Goal: Information Seeking & Learning: Find specific fact

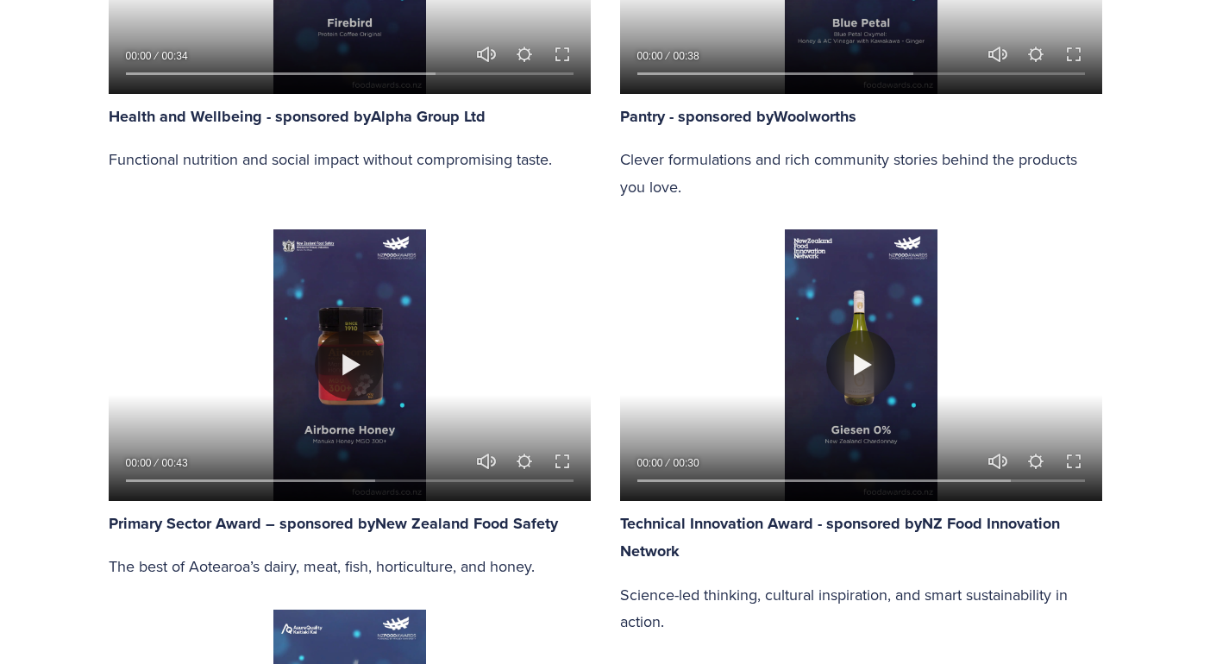
scroll to position [1787, 0]
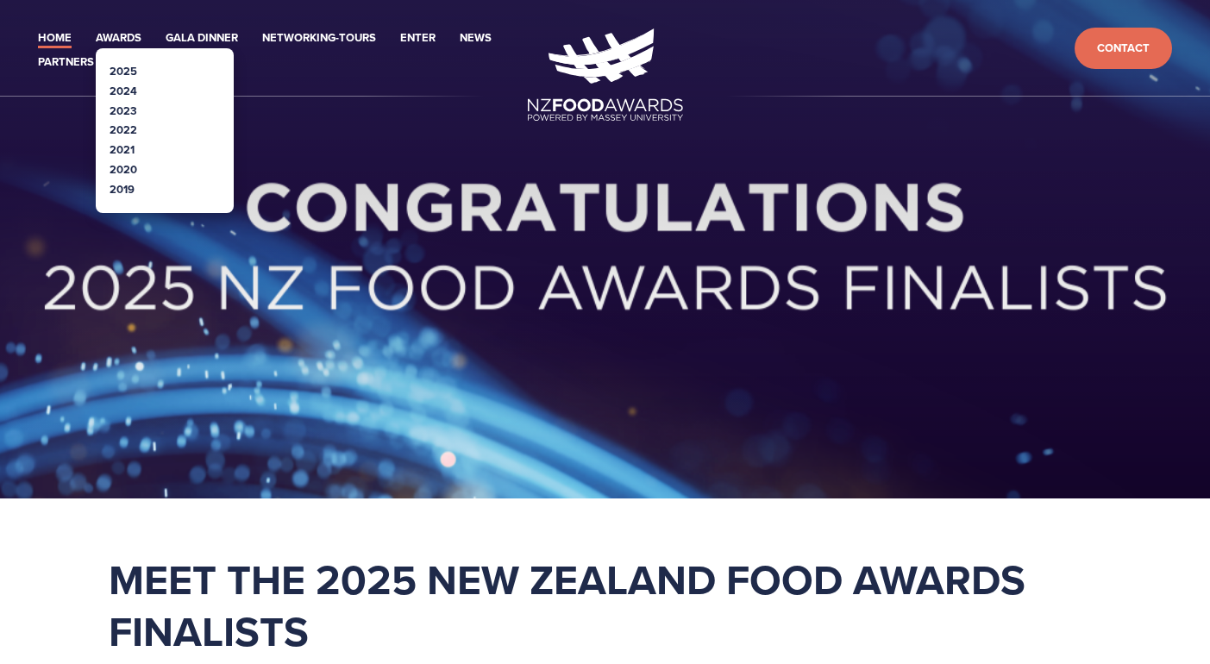
click at [126, 68] on link "2025" at bounding box center [124, 71] width 28 height 16
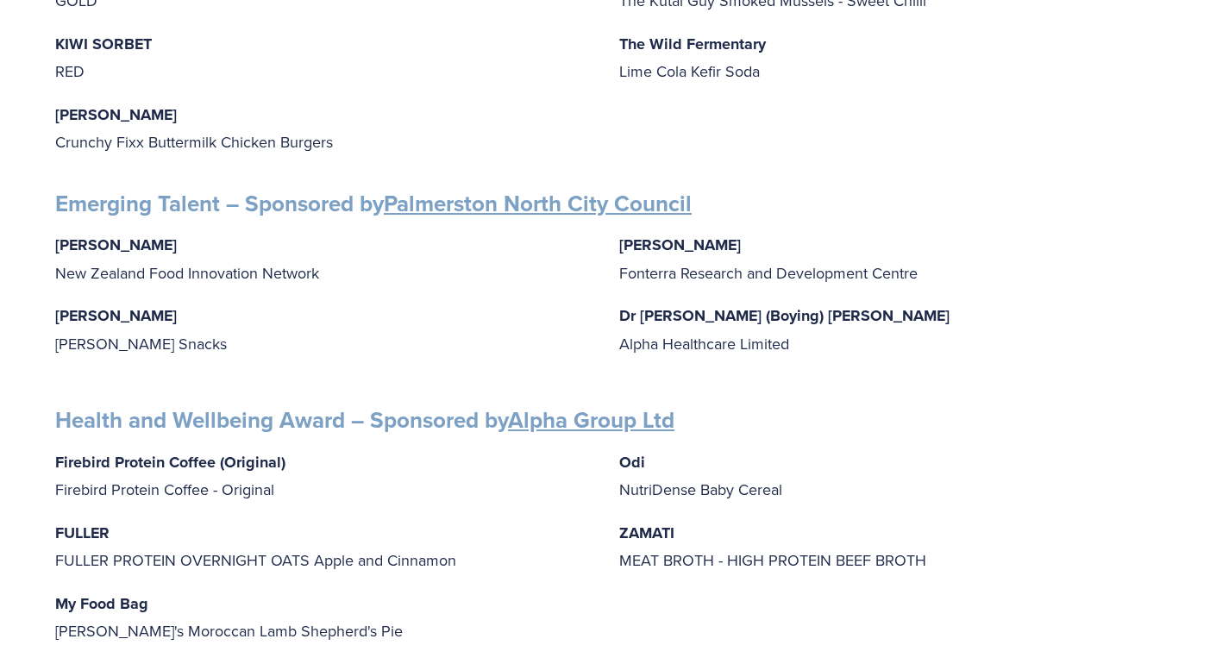
scroll to position [1286, 0]
click at [39, 73] on div "Finalists PRODUCT AWARDS Artisan Award – Sponsored by Cuisine Blue Petal Blue P…" at bounding box center [605, 412] width 1210 height 2934
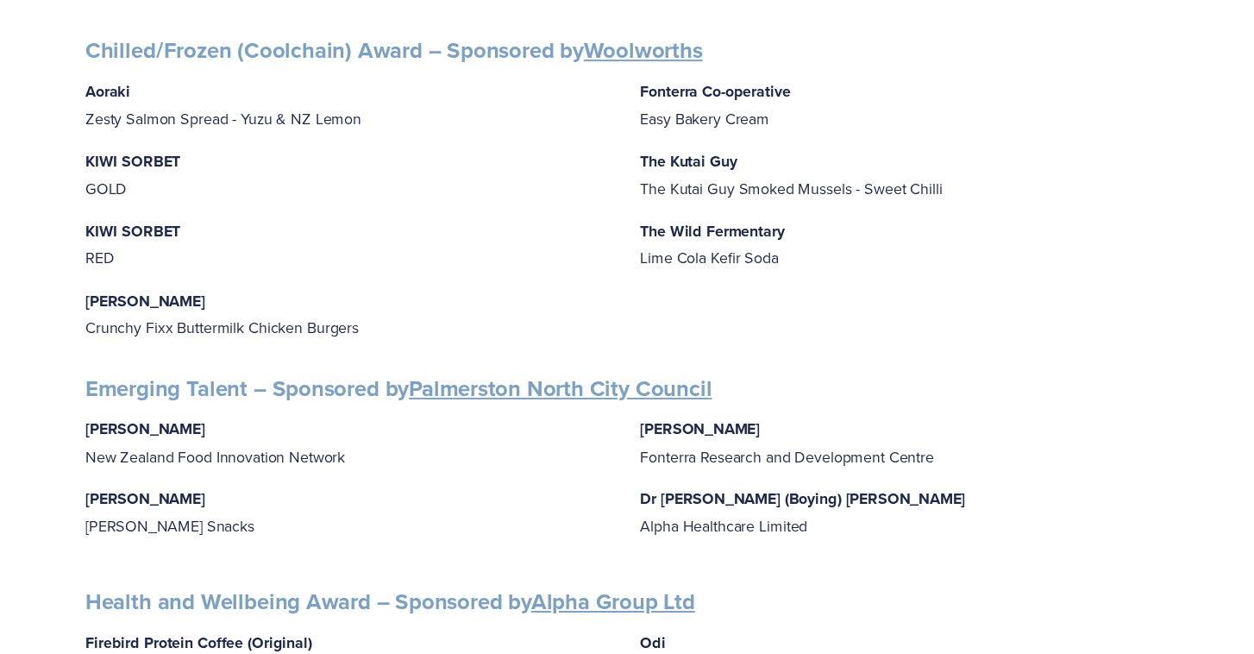
scroll to position [1093, 0]
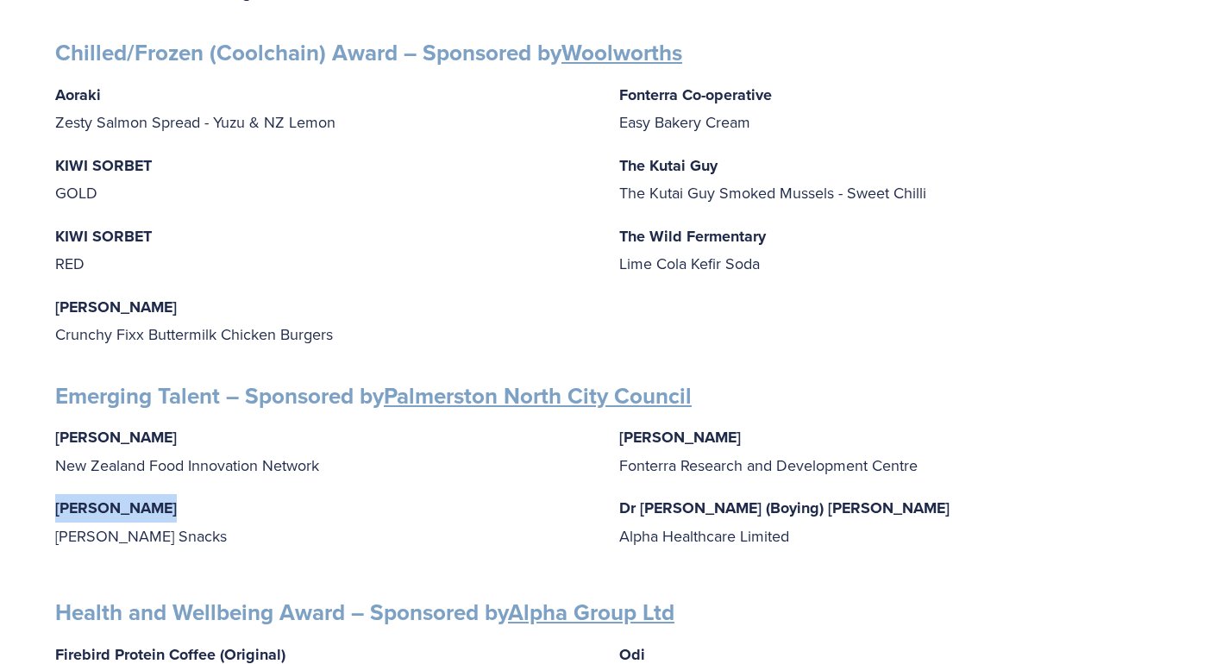
drag, startPoint x: 160, startPoint y: 487, endPoint x: 36, endPoint y: 487, distance: 124.2
click at [36, 487] on div "Finalists PRODUCT AWARDS Artisan Award – Sponsored by Cuisine Blue Petal Blue P…" at bounding box center [605, 605] width 1210 height 2934
copy strong "[PERSON_NAME]"
click at [911, 326] on div "Aoraki Zesty Salmon Spread - Yuzu & NZ Lemon KIWI SORBET GOLD KIWI SORBET RED I…" at bounding box center [605, 214] width 1100 height 267
